Goal: Task Accomplishment & Management: Use online tool/utility

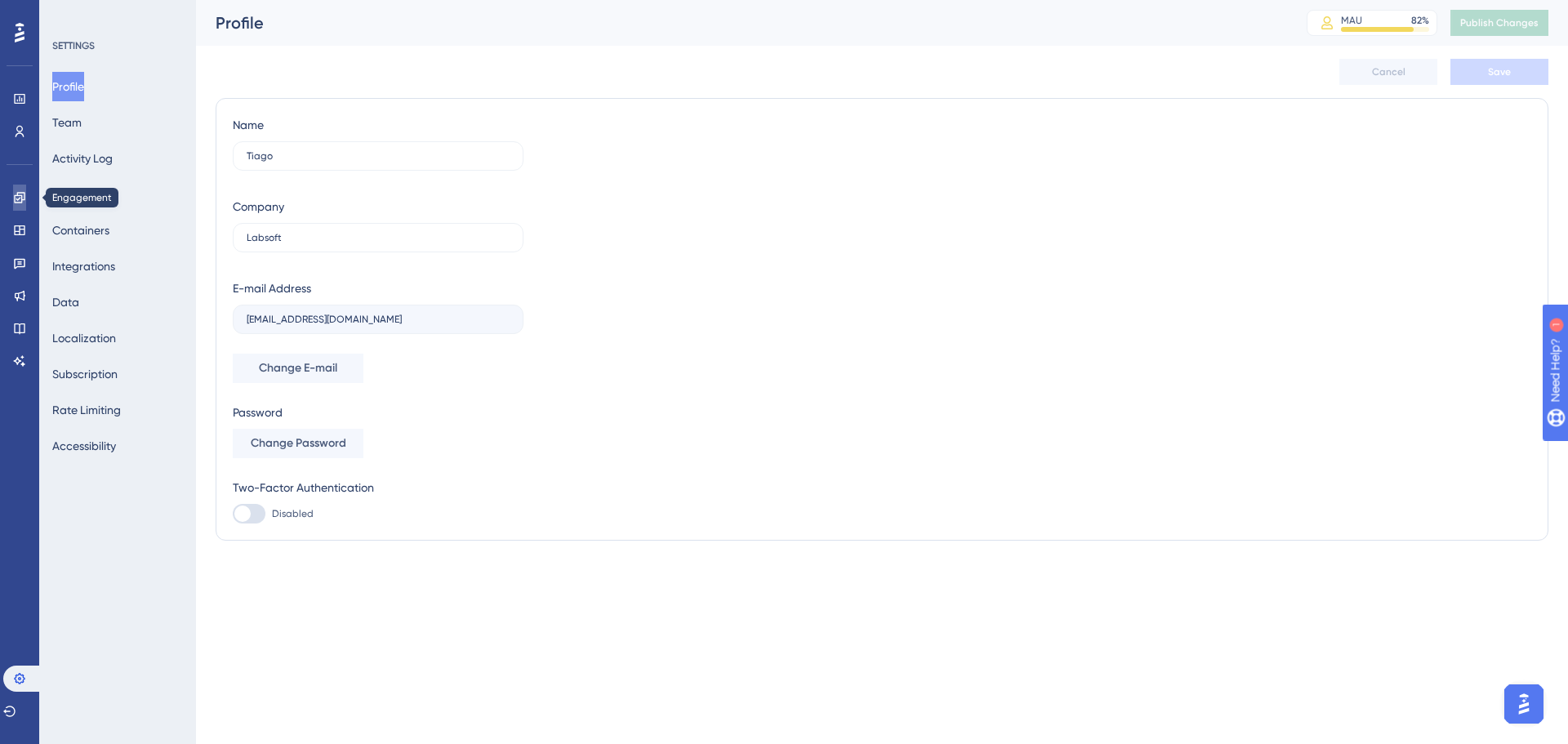
click at [19, 193] on icon at bounding box center [19, 197] width 11 height 11
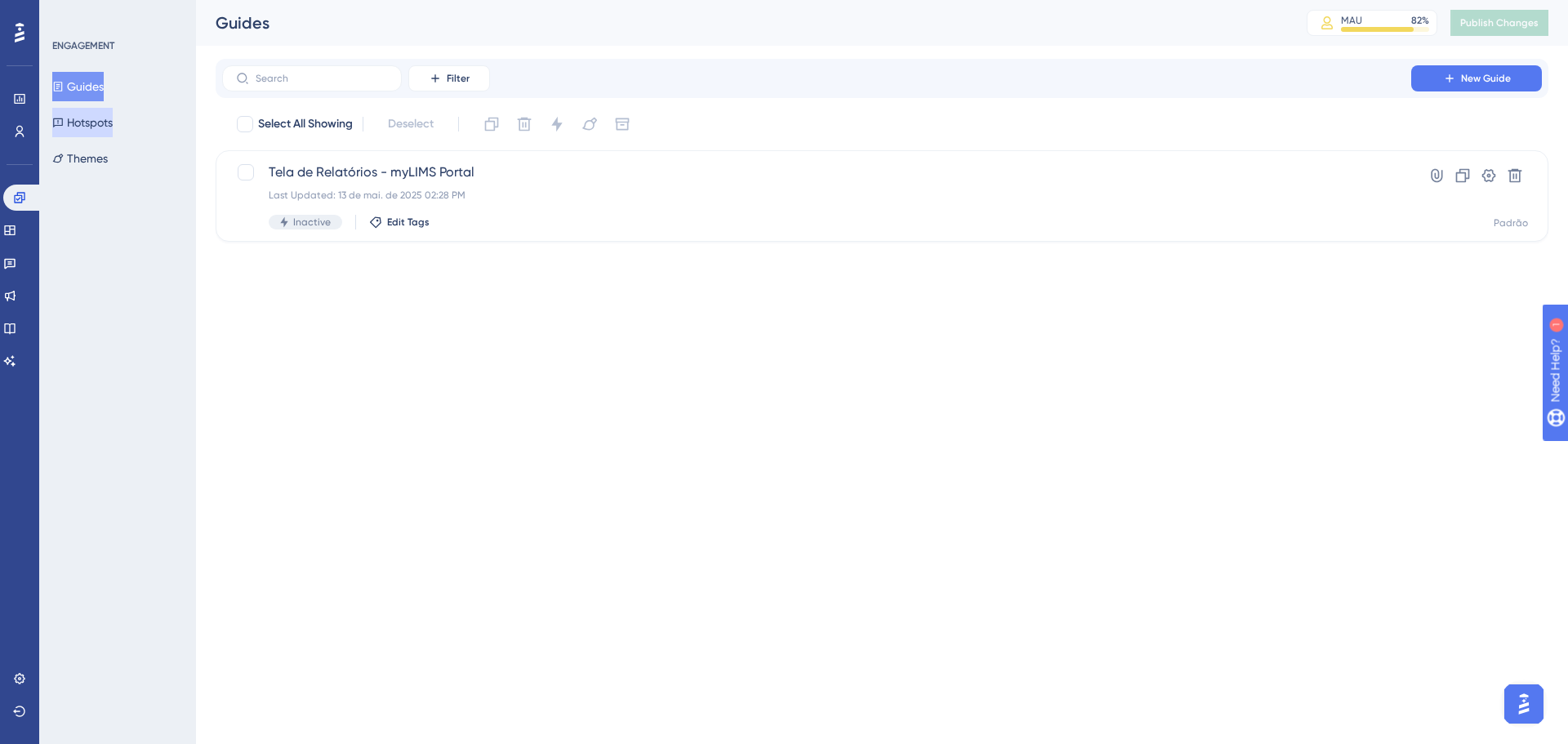
click at [112, 127] on button "Hotspots" at bounding box center [83, 122] width 61 height 30
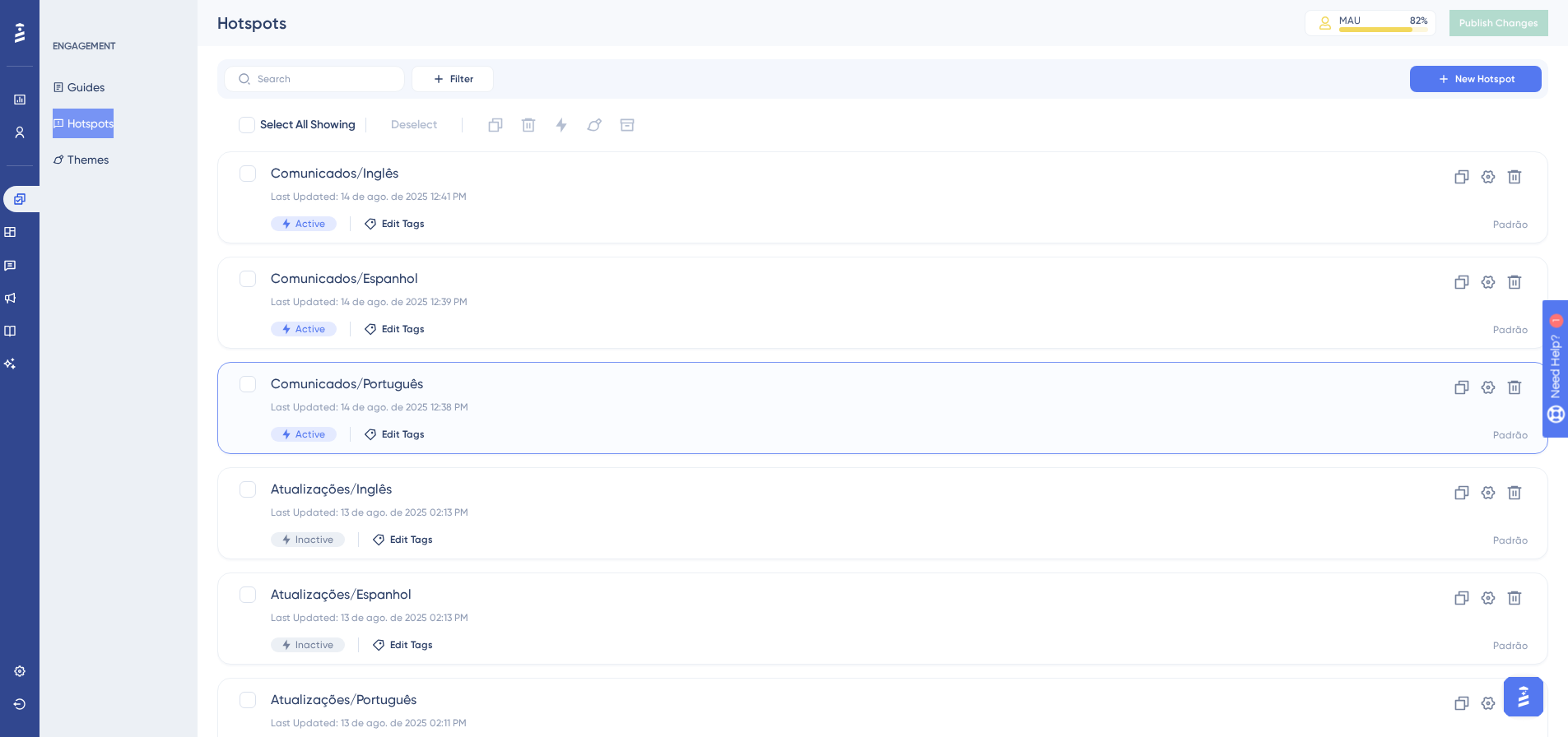
click at [511, 405] on div "Last Updated: 14 de ago. de 2025 12:38 PM" at bounding box center [817, 407] width 1092 height 13
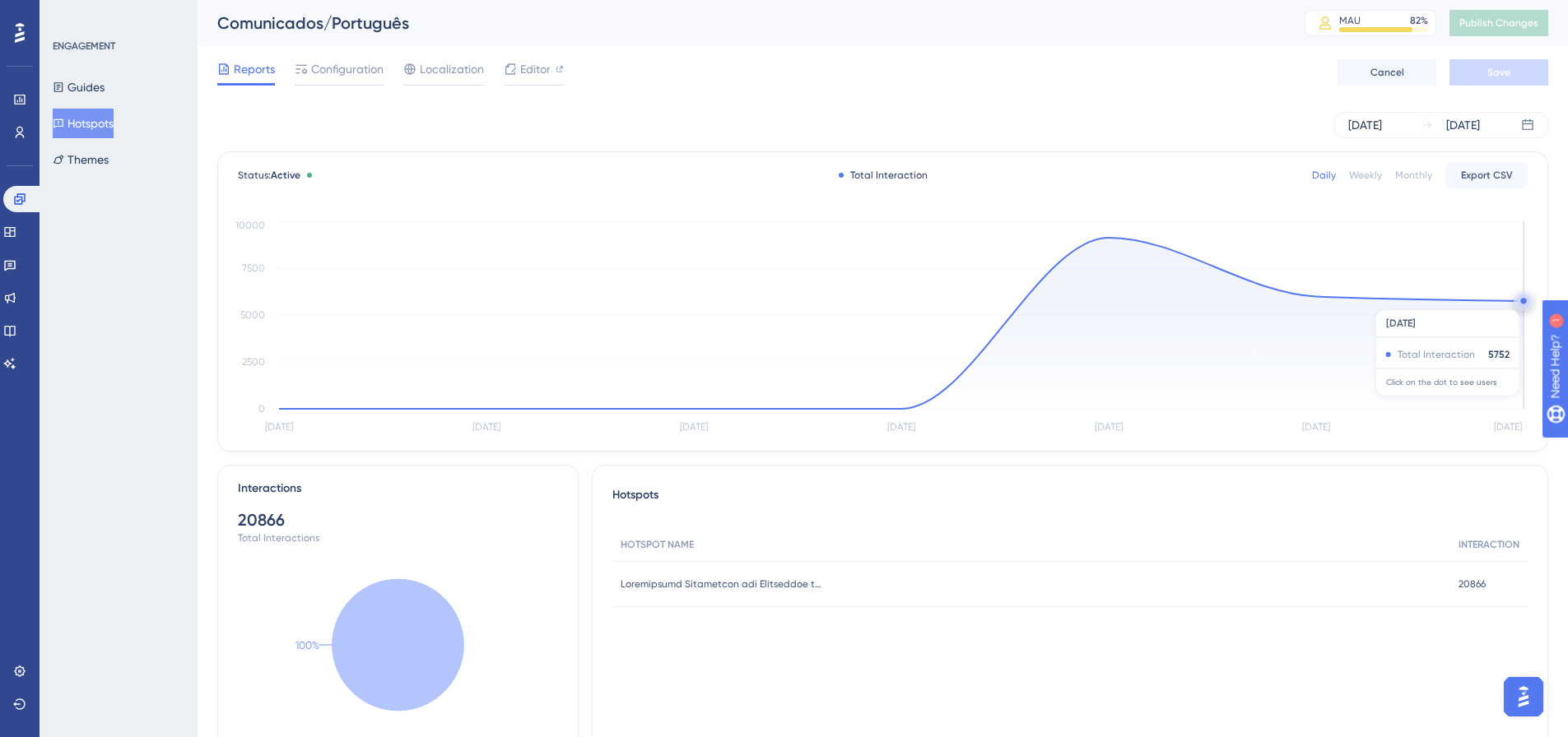
click at [1518, 301] on circle at bounding box center [1523, 301] width 13 height 13
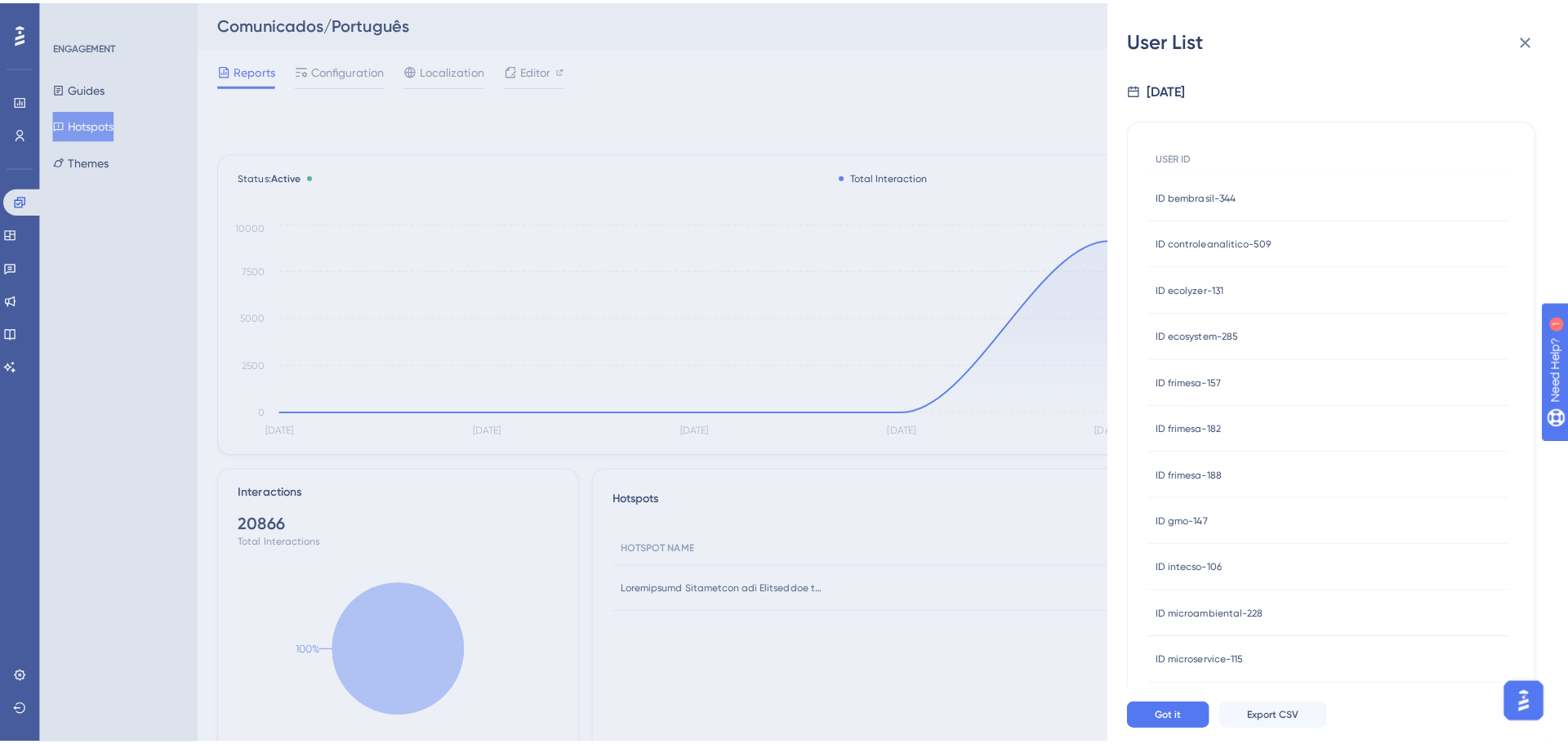
scroll to position [163, 0]
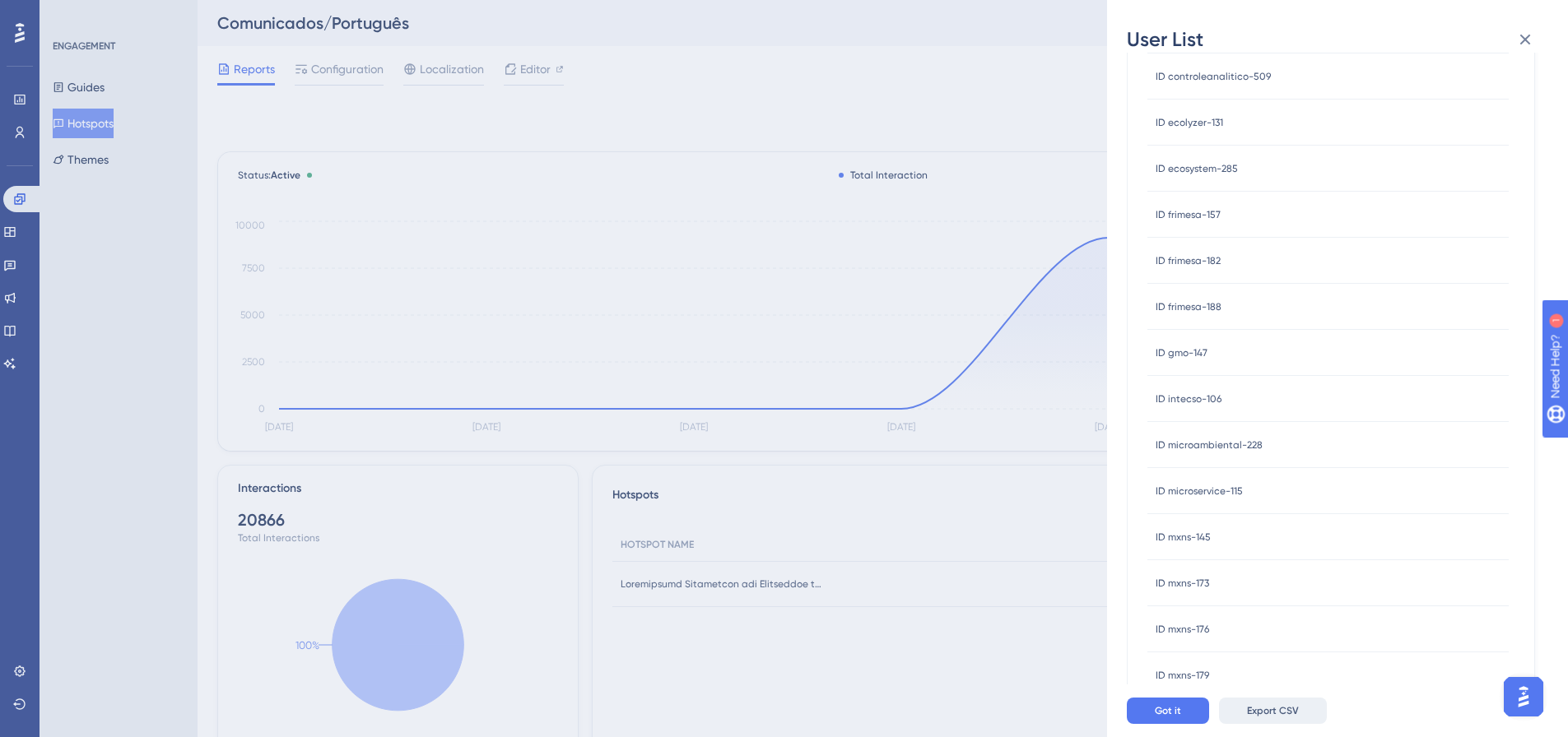
click at [1252, 715] on button "Export CSV" at bounding box center [1273, 711] width 108 height 26
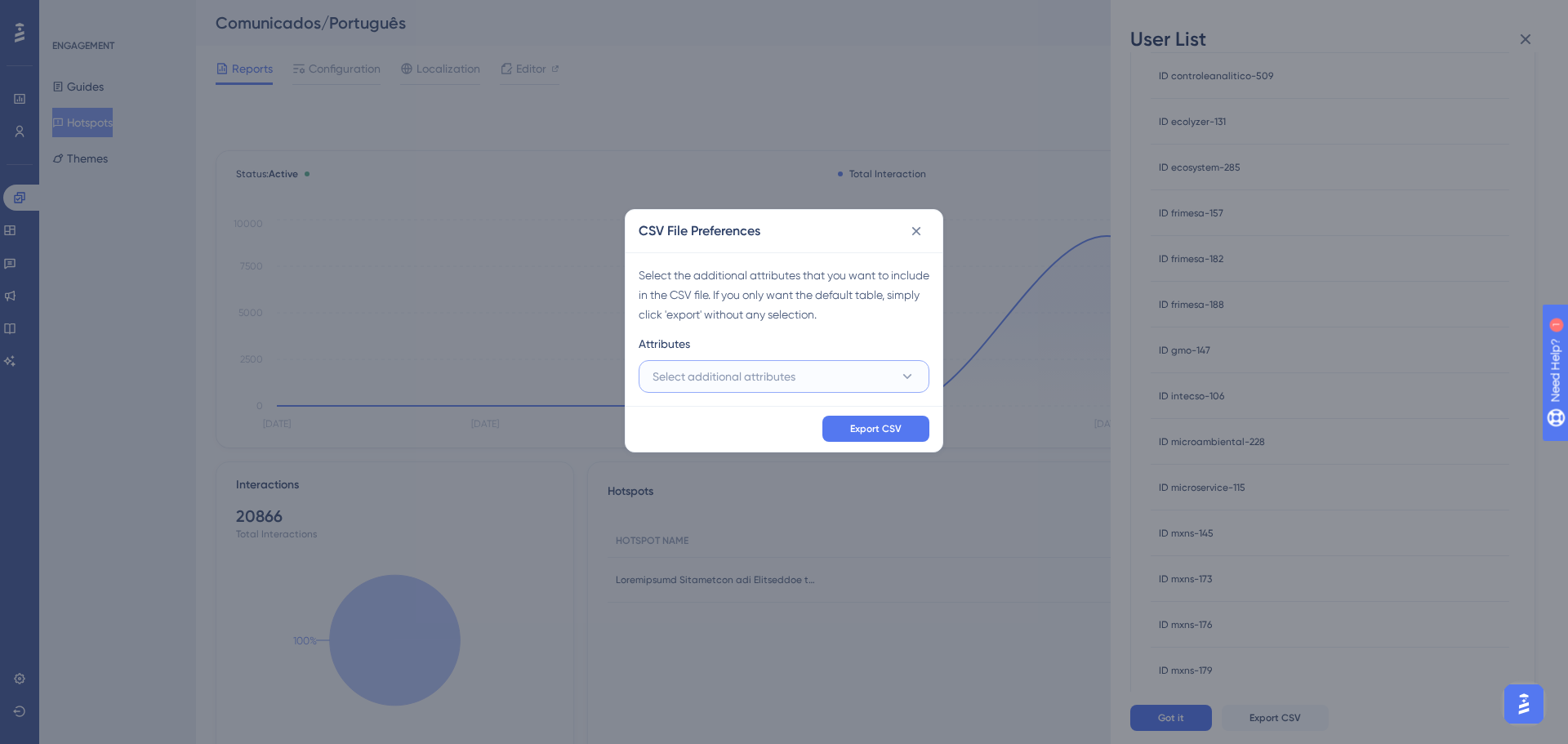
click at [905, 380] on icon at bounding box center [907, 377] width 16 height 16
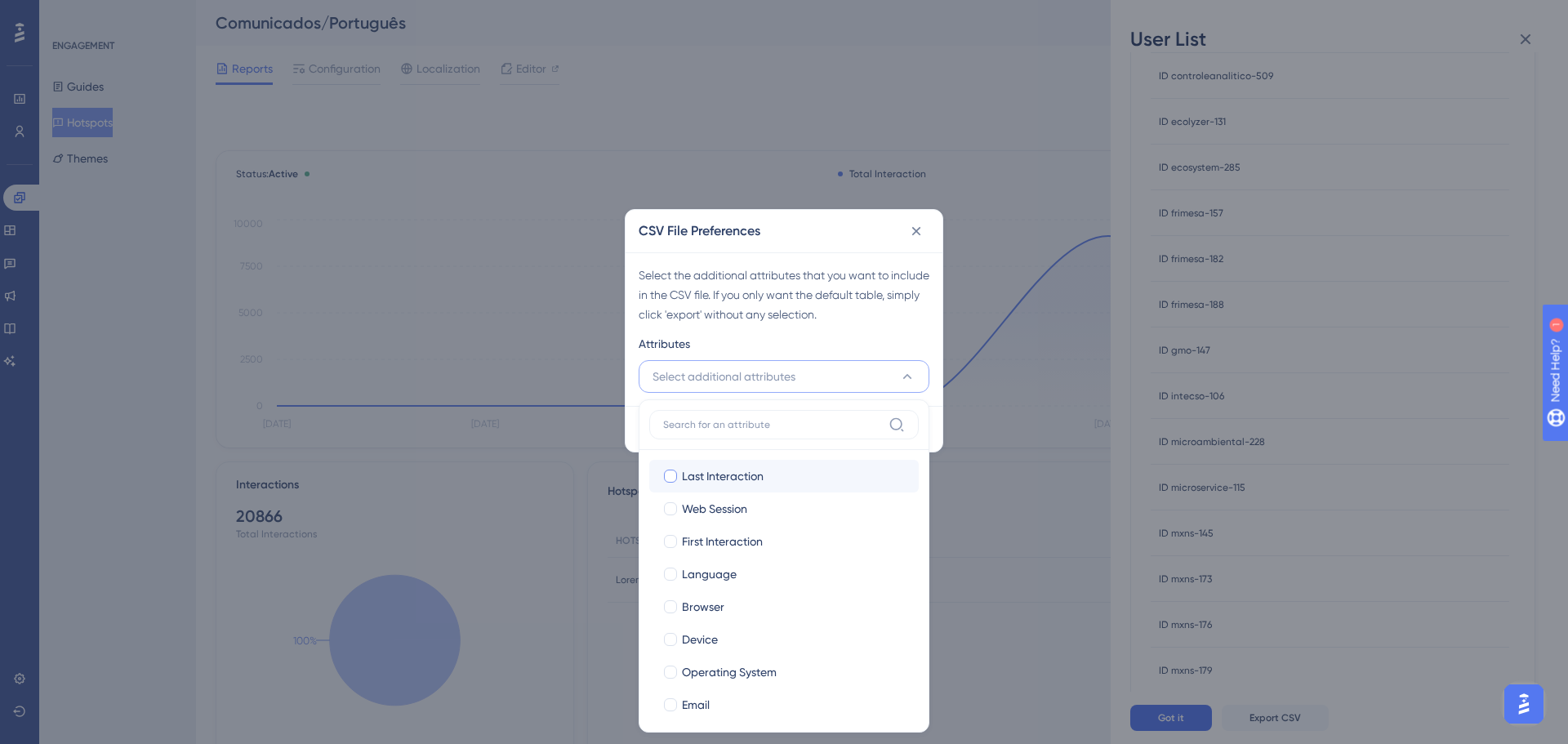
click at [672, 471] on div at bounding box center [671, 476] width 13 height 13
checkbox input "true"
click at [673, 536] on div at bounding box center [671, 541] width 13 height 13
checkbox input "true"
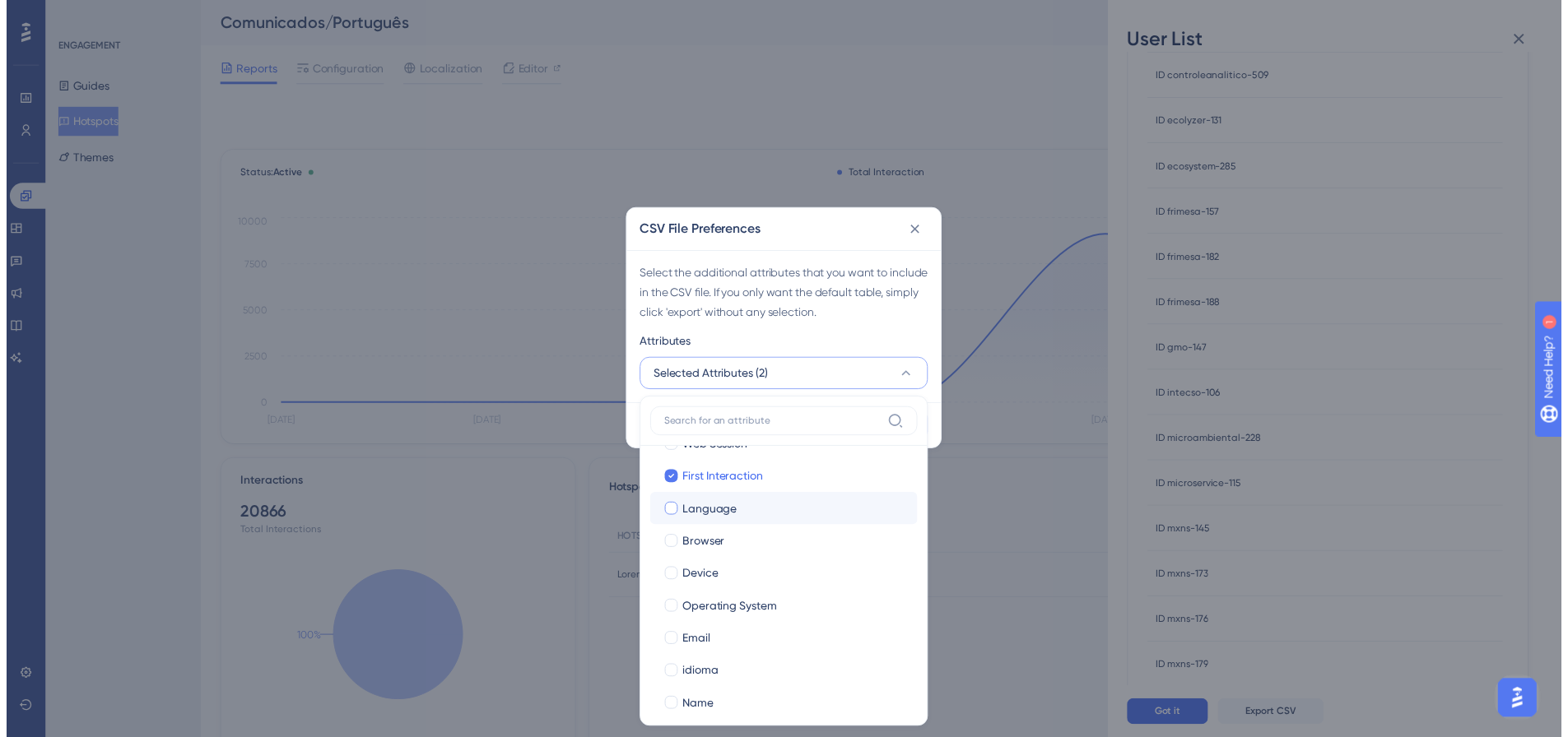
scroll to position [140, 0]
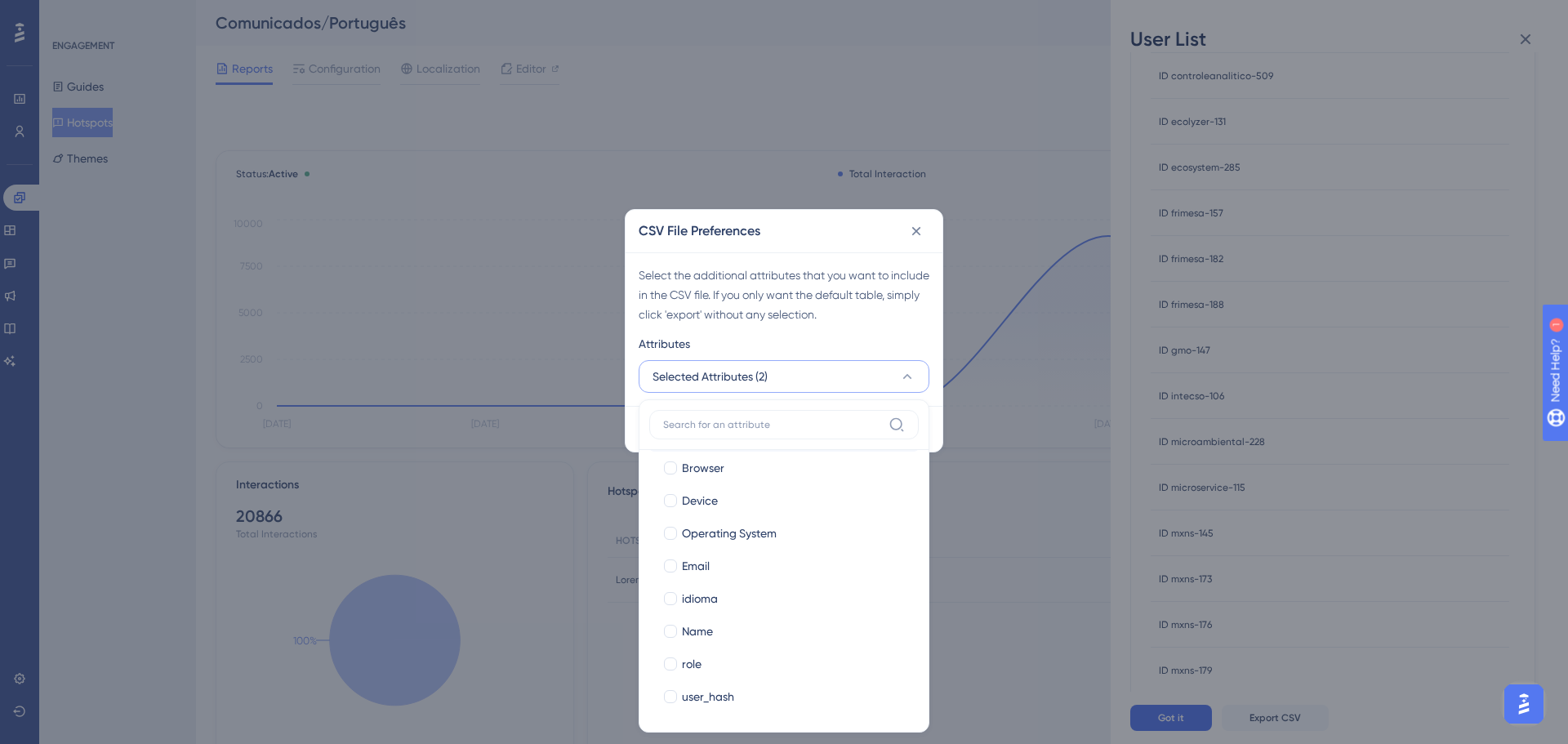
click at [673, 569] on div at bounding box center [671, 566] width 13 height 13
checkbox input "true"
click at [669, 623] on div at bounding box center [671, 631] width 16 height 16
checkbox input "true"
click at [667, 662] on div at bounding box center [671, 664] width 13 height 13
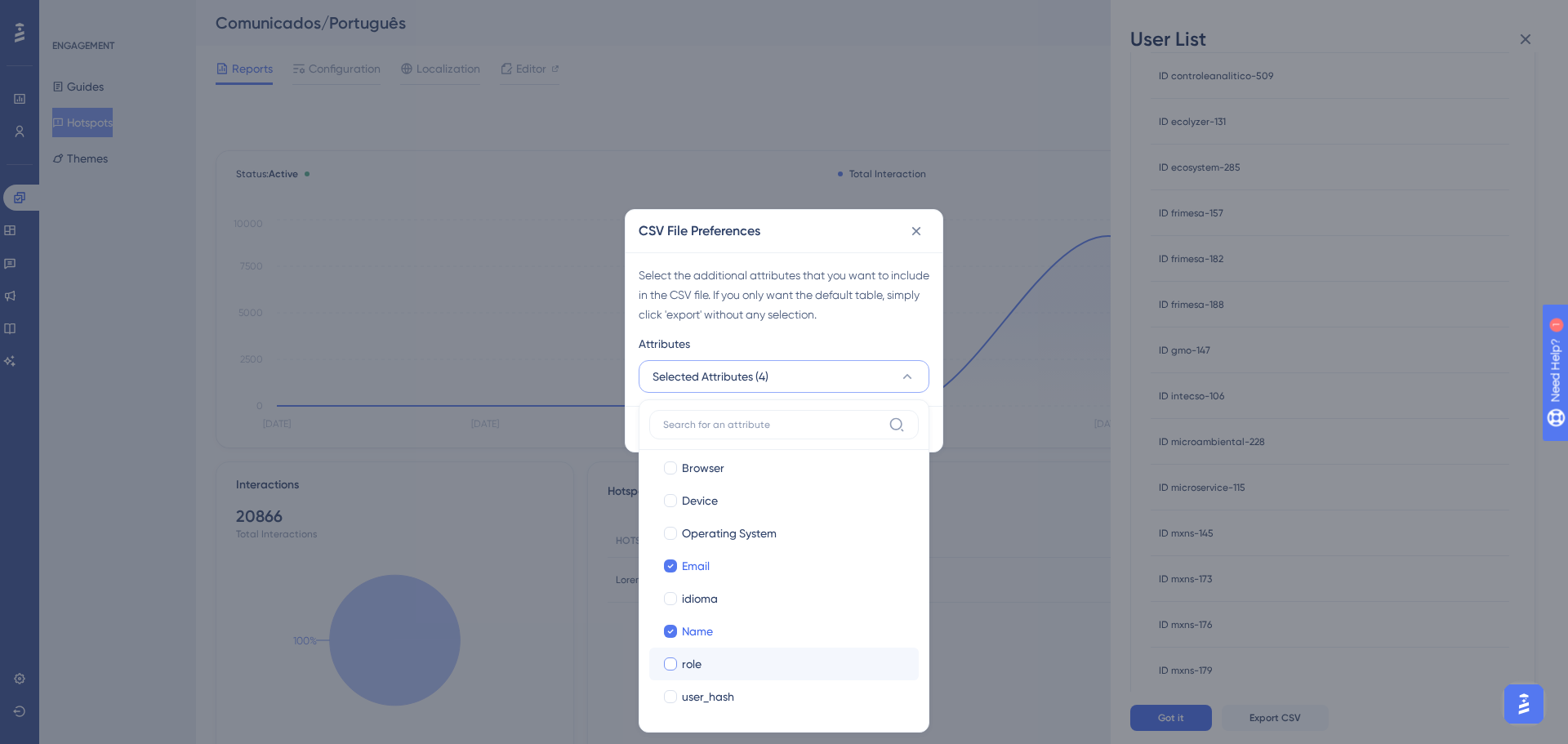
checkbox input "true"
click at [842, 361] on button "Selected Attributes (5)" at bounding box center [784, 377] width 291 height 33
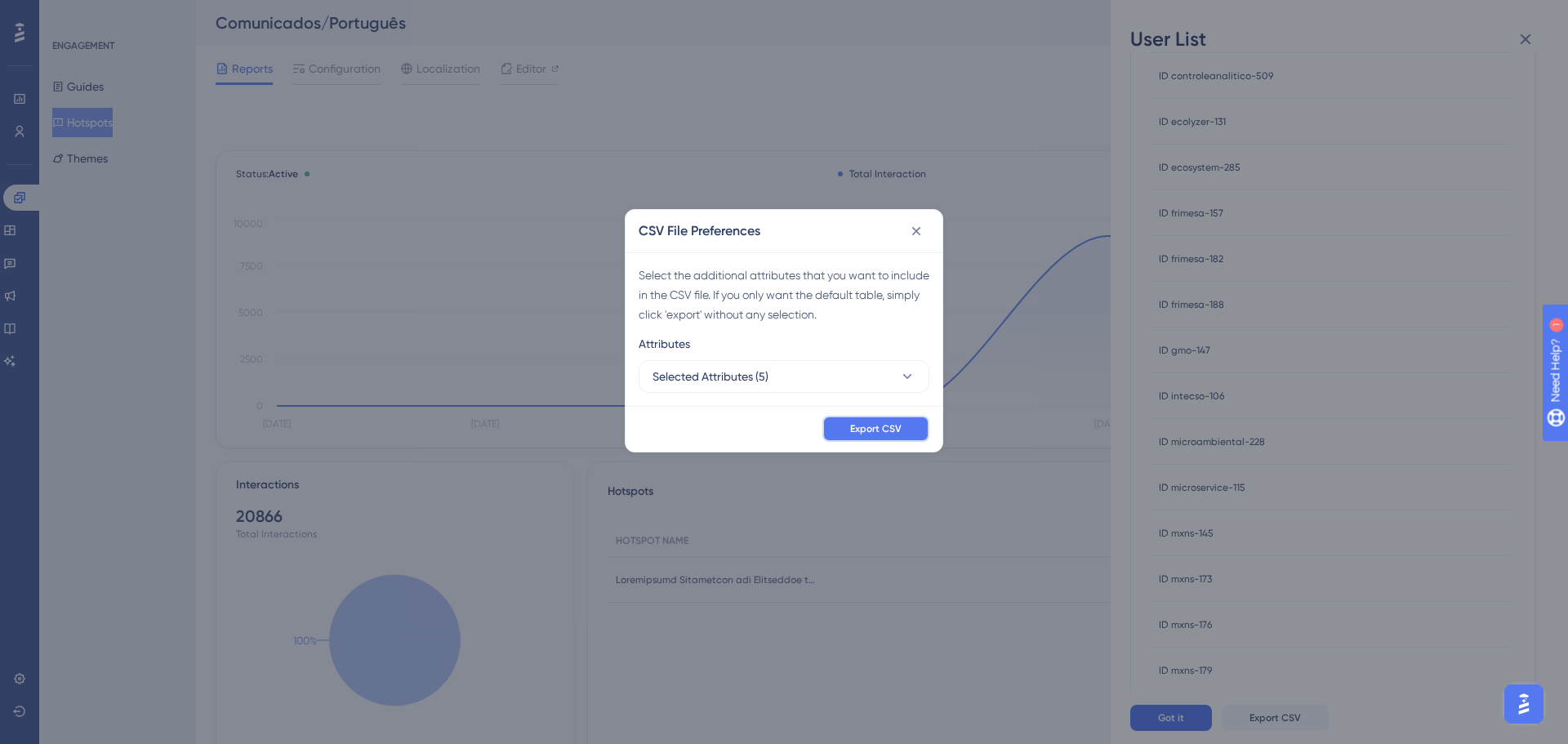
click at [908, 434] on button "Export CSV" at bounding box center [876, 429] width 107 height 26
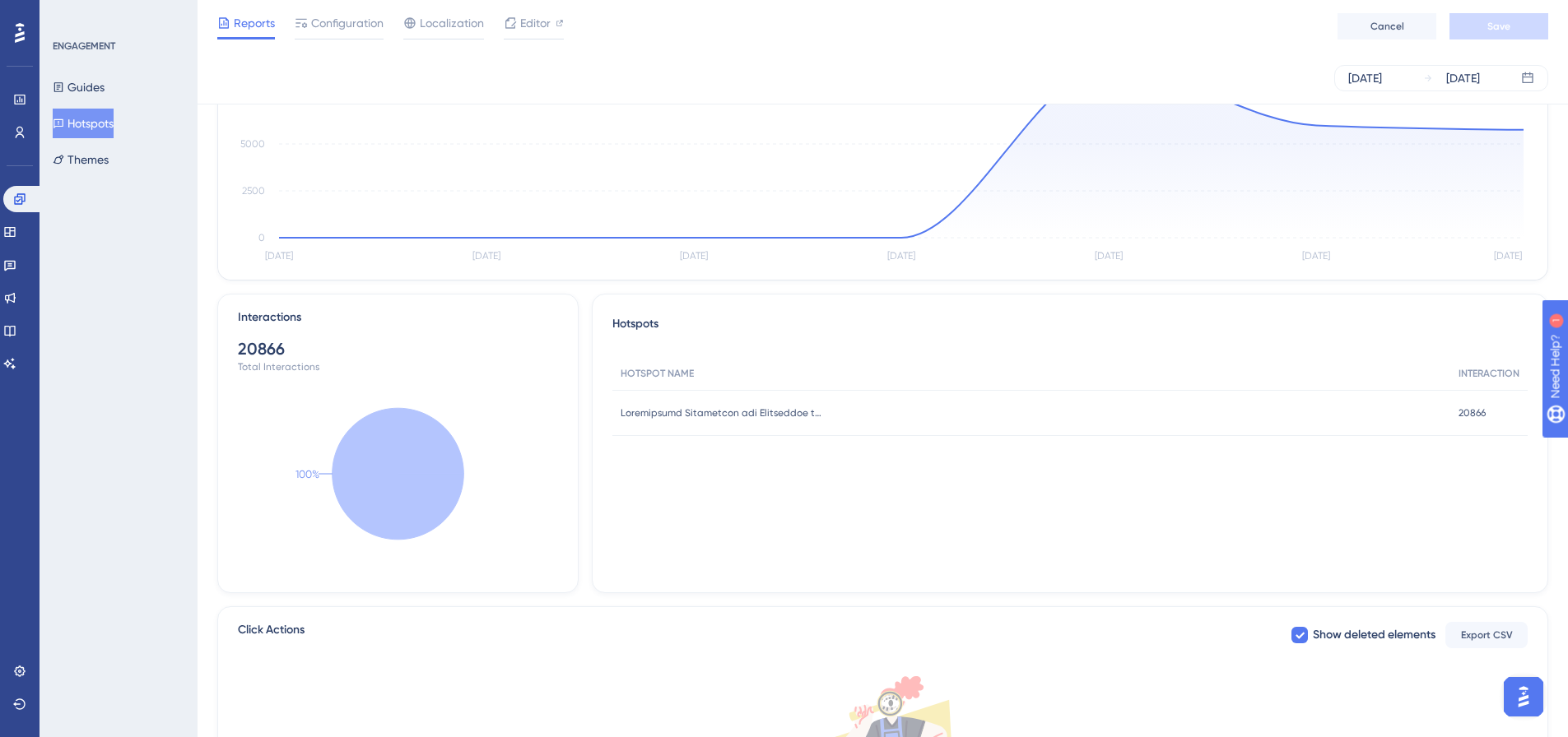
scroll to position [0, 0]
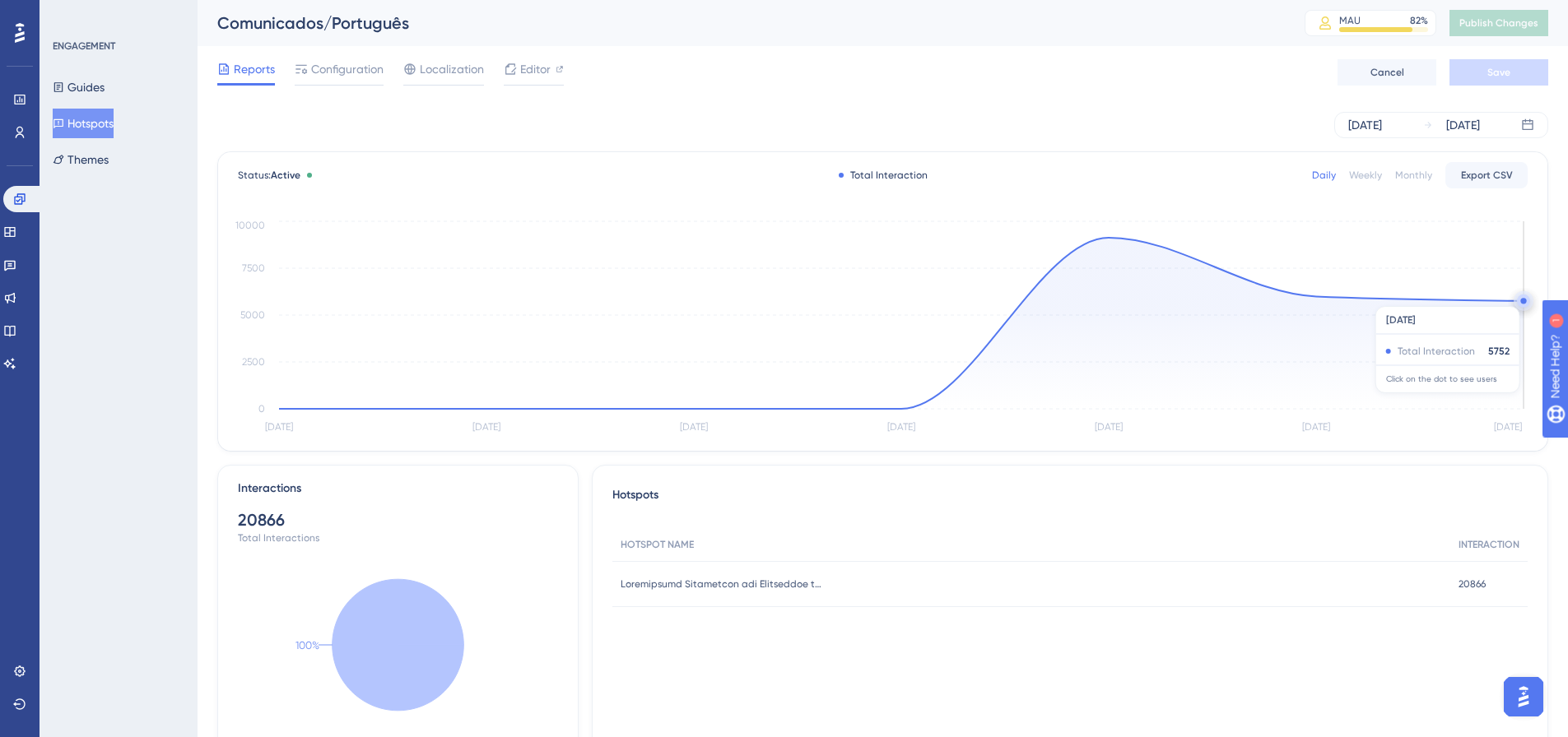
click at [1520, 298] on circle at bounding box center [1523, 301] width 13 height 13
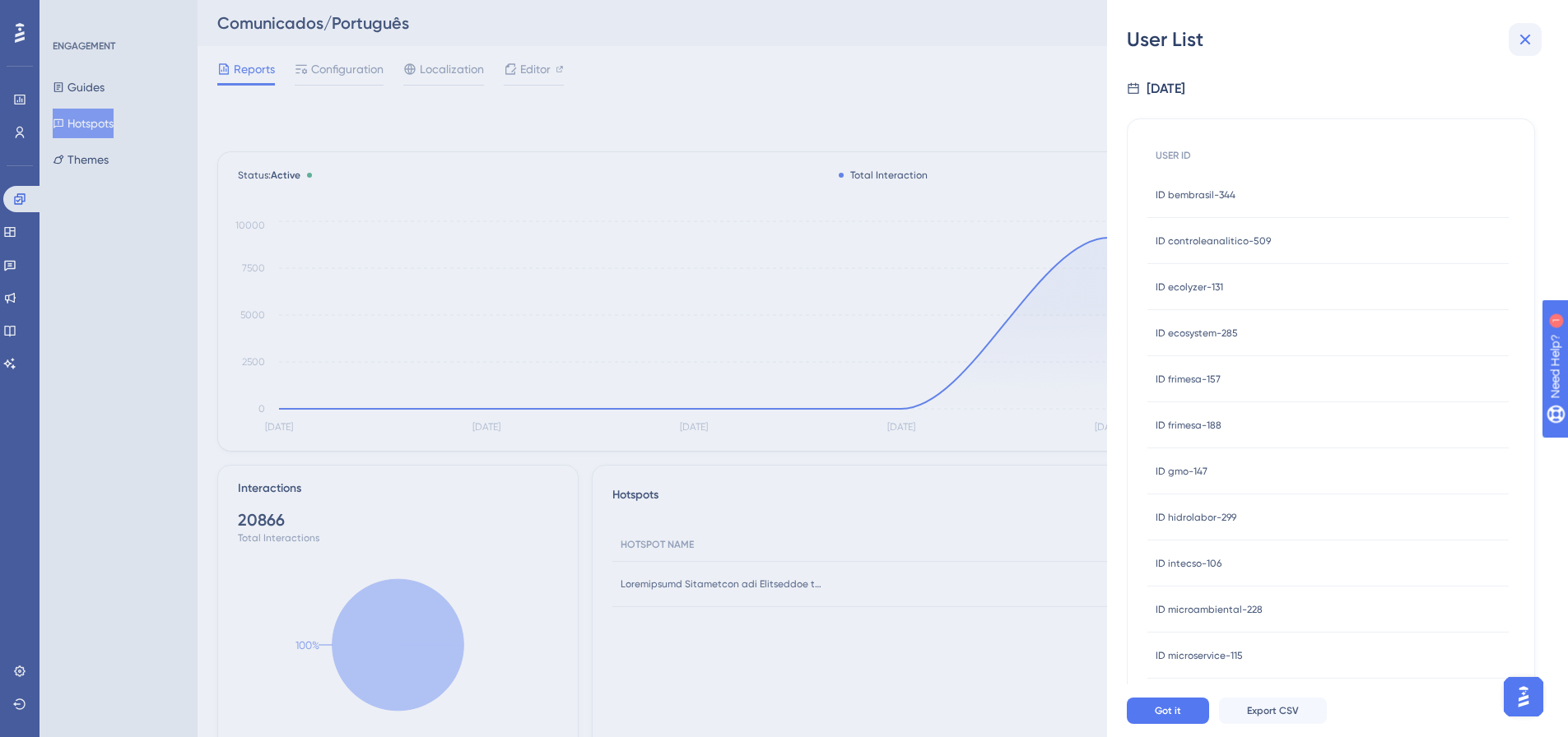
click at [1521, 39] on icon at bounding box center [1525, 40] width 20 height 20
